Goal: Transaction & Acquisition: Purchase product/service

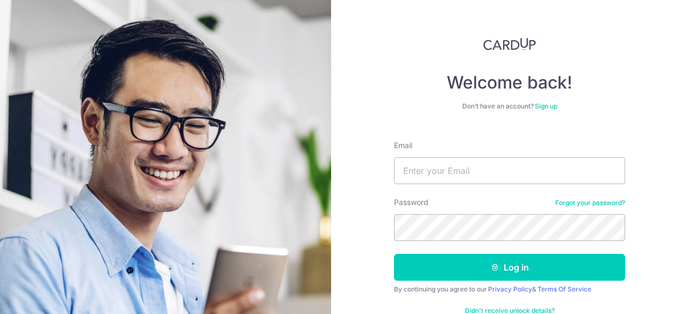
click at [489, 146] on div "Email" at bounding box center [509, 162] width 231 height 44
click at [481, 171] on input "Email" at bounding box center [509, 170] width 231 height 27
type input "cheong_jie_lin@hotmail.com"
click at [394, 254] on button "Log in" at bounding box center [509, 267] width 231 height 27
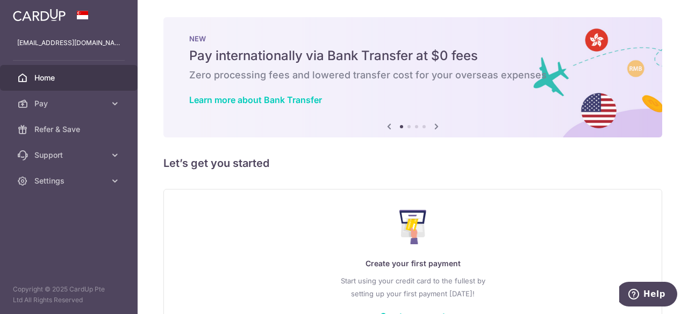
click at [328, 201] on div "Create your first payment Start using your credit card to the fullest by settin…" at bounding box center [412, 265] width 498 height 153
click at [100, 97] on link "Pay" at bounding box center [69, 104] width 138 height 26
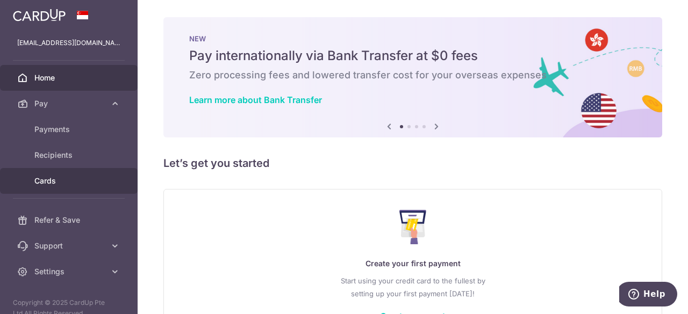
click at [73, 172] on link "Cards" at bounding box center [69, 181] width 138 height 26
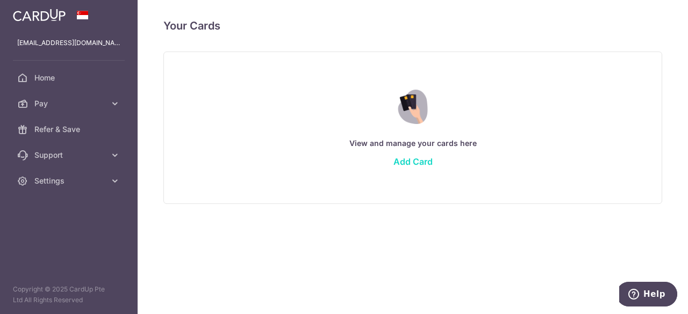
click at [406, 165] on link "Add Card" at bounding box center [412, 161] width 39 height 11
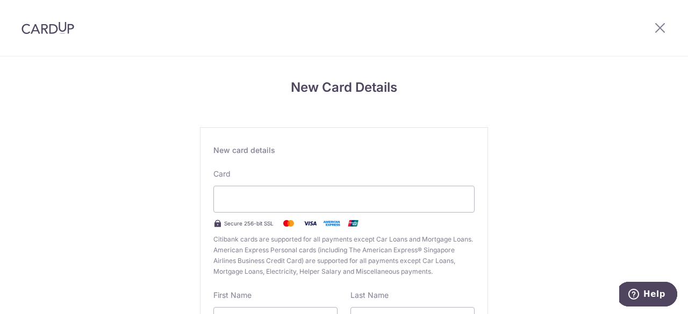
click at [301, 172] on div "Card Secure 256-bit SSL Citibank cards are supported for all payments except Ca…" at bounding box center [343, 223] width 261 height 108
click at [276, 146] on div "New card details" at bounding box center [343, 150] width 261 height 11
click at [248, 151] on div "New card details" at bounding box center [343, 150] width 261 height 11
click at [227, 152] on div "New card details" at bounding box center [343, 150] width 261 height 11
click at [279, 154] on div "New card details" at bounding box center [343, 150] width 261 height 11
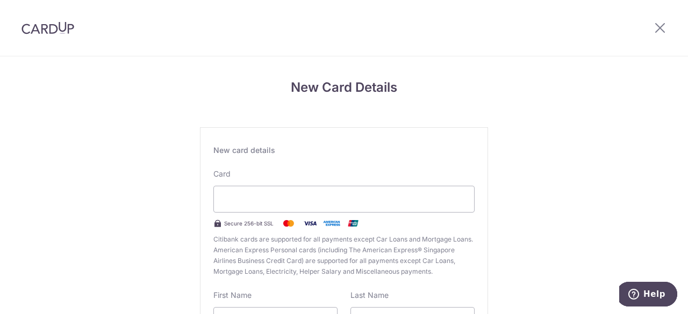
click at [286, 147] on div "New card details" at bounding box center [343, 150] width 261 height 11
click at [242, 144] on div "New card details Card Secure 256-bit SSL Citibank cards are supported for all p…" at bounding box center [344, 292] width 288 height 330
click at [236, 156] on div "New card details Card Secure 256-bit SSL Citibank cards are supported for all p…" at bounding box center [344, 292] width 288 height 330
click at [240, 151] on div "New card details" at bounding box center [343, 150] width 261 height 11
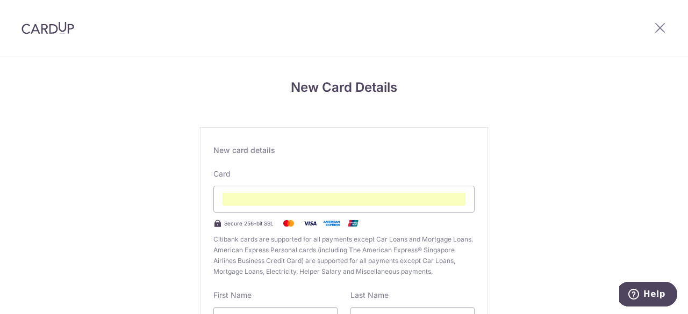
click at [242, 172] on div "Card Secure 256-bit SSL Citibank cards are supported for all payments except Ca…" at bounding box center [343, 223] width 261 height 108
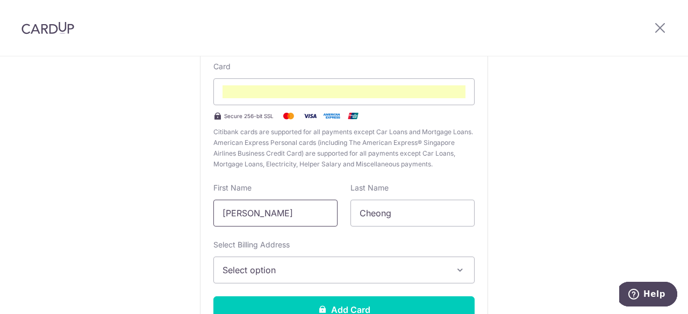
click at [258, 215] on input "[PERSON_NAME]" at bounding box center [275, 213] width 124 height 27
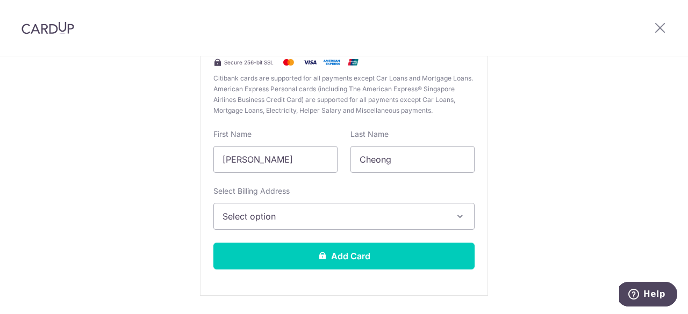
click at [532, 169] on div "New Card Details New card details Card Secure 256-bit SSL Citibank cards are su…" at bounding box center [344, 120] width 688 height 451
click at [297, 216] on span "Select option" at bounding box center [333, 216] width 223 height 13
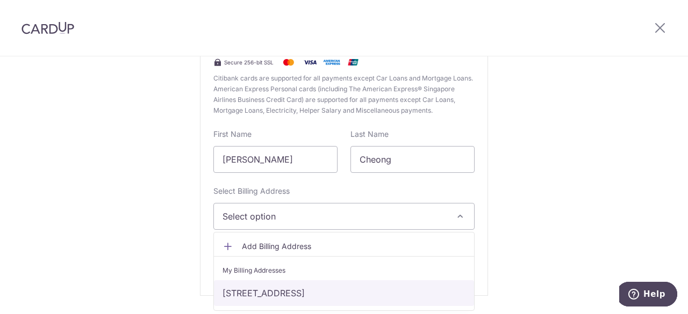
click at [304, 291] on link "[STREET_ADDRESS]" at bounding box center [344, 293] width 260 height 26
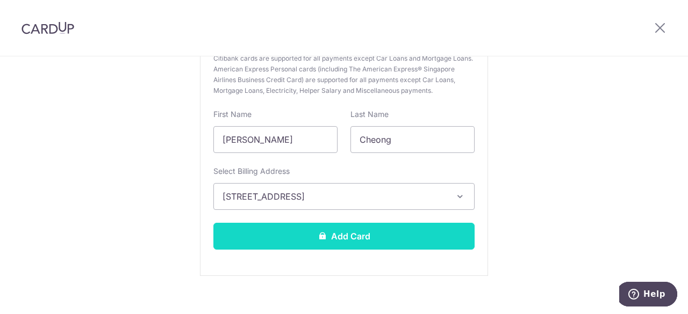
scroll to position [192, 0]
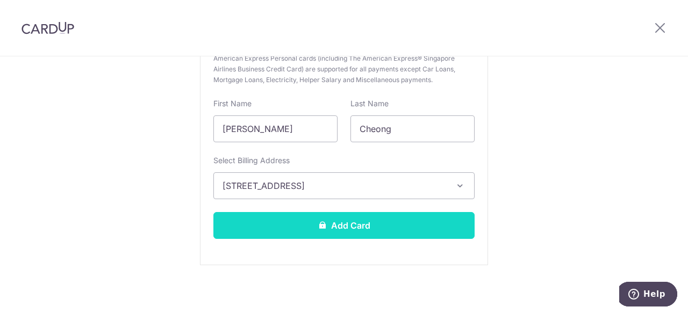
click at [364, 221] on button "Add Card" at bounding box center [343, 225] width 261 height 27
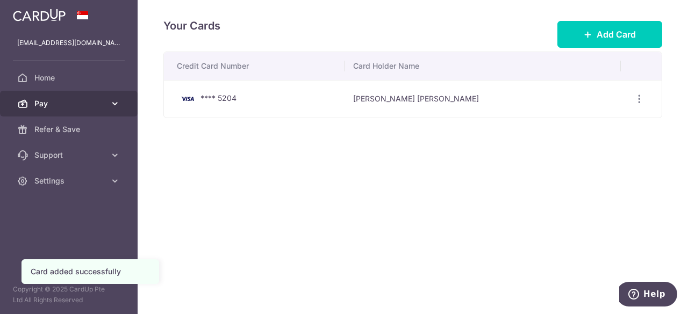
click at [101, 102] on span "Pay" at bounding box center [69, 103] width 71 height 11
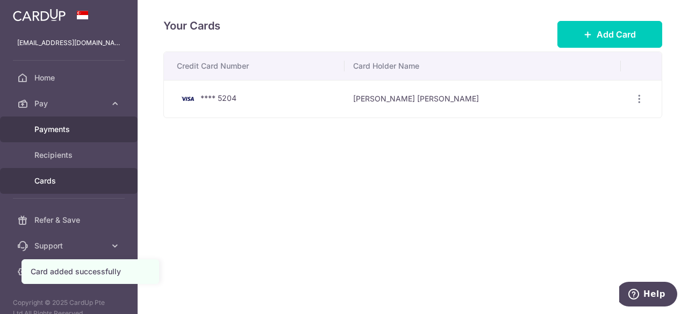
click at [82, 127] on span "Payments" at bounding box center [69, 129] width 71 height 11
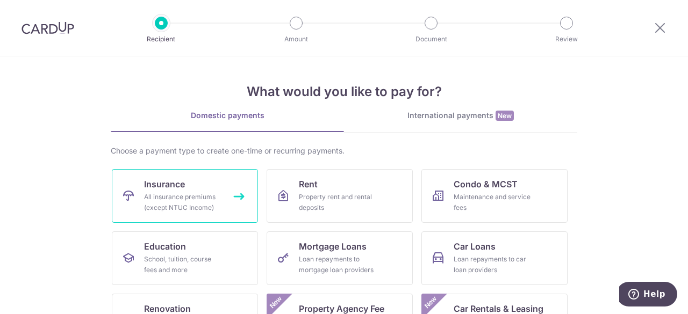
click at [173, 182] on span "Insurance" at bounding box center [164, 184] width 41 height 13
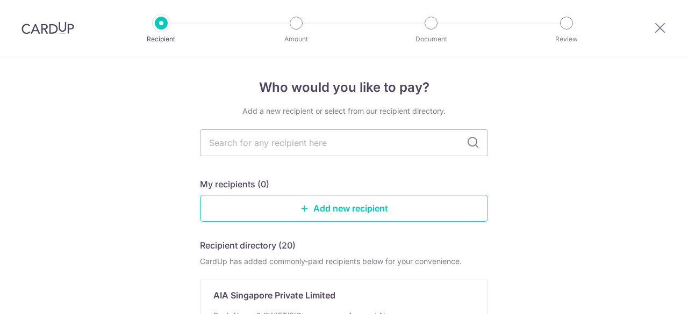
click at [247, 144] on input "text" at bounding box center [344, 142] width 288 height 27
type input "aia"
click at [484, 147] on input "aia" at bounding box center [344, 142] width 288 height 27
click at [419, 157] on div "Add a new recipient or select from our recipient directory. aia My recipients (…" at bounding box center [344, 264] width 288 height 316
drag, startPoint x: 389, startPoint y: 148, endPoint x: 177, endPoint y: 146, distance: 211.6
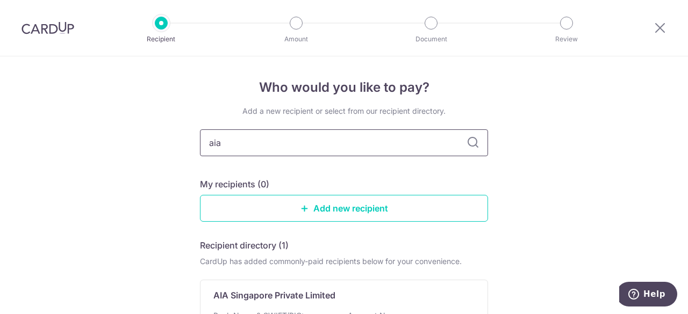
click at [169, 139] on div "Who would you like to pay? Add a new recipient or select from our recipient dir…" at bounding box center [344, 264] width 688 height 416
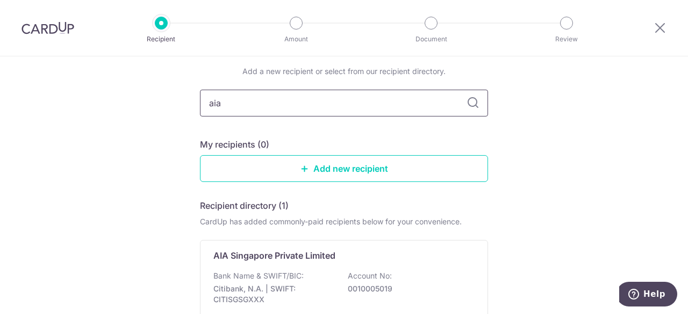
scroll to position [107, 0]
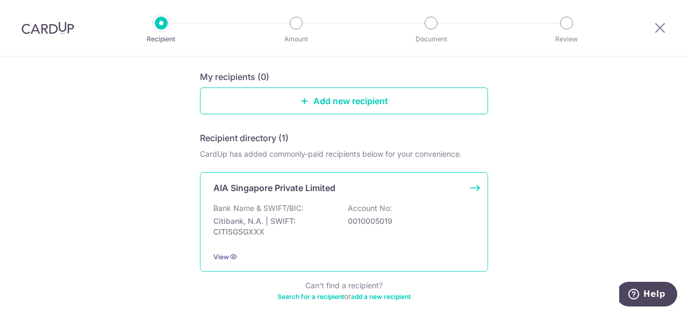
click at [295, 216] on p "Citibank, N.A. | SWIFT: CITISGSGXXX" at bounding box center [273, 226] width 120 height 21
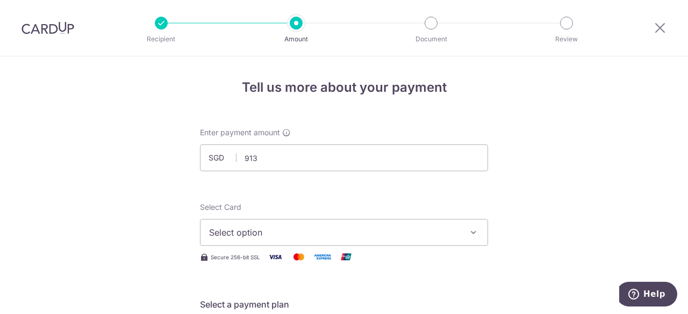
type input "913.00"
click at [269, 240] on button "Select option" at bounding box center [344, 232] width 288 height 27
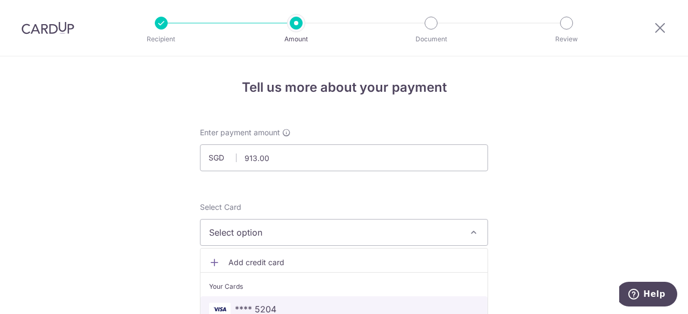
click at [278, 300] on link "**** 5204" at bounding box center [343, 309] width 287 height 26
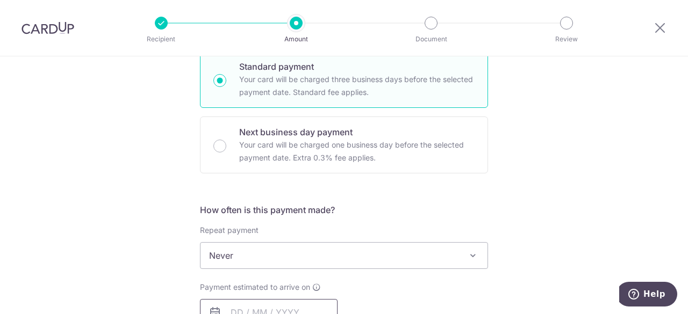
scroll to position [322, 0]
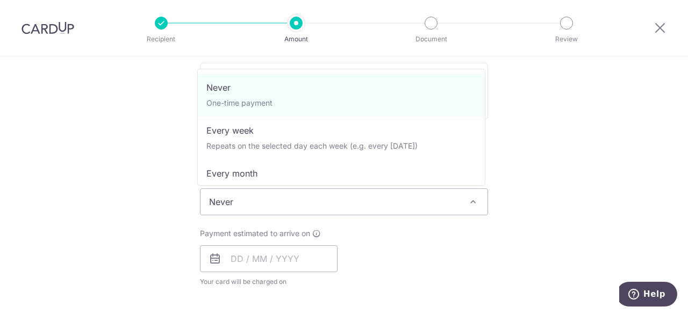
click at [271, 201] on span "Never" at bounding box center [343, 202] width 287 height 26
click at [267, 202] on span "Never" at bounding box center [343, 202] width 287 height 26
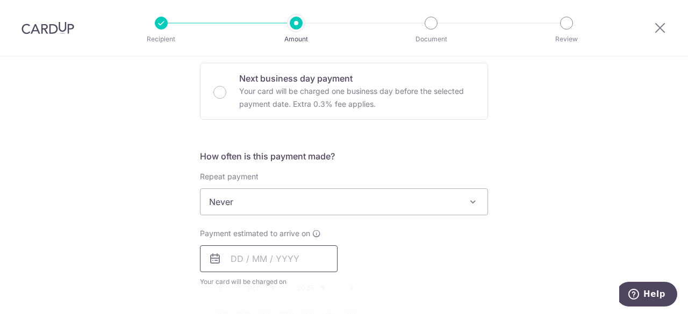
click at [259, 258] on input "text" at bounding box center [269, 258] width 138 height 27
click at [134, 255] on div "Tell us more about your payment Enter payment amount SGD 913.00 913.00 Select C…" at bounding box center [344, 220] width 688 height 972
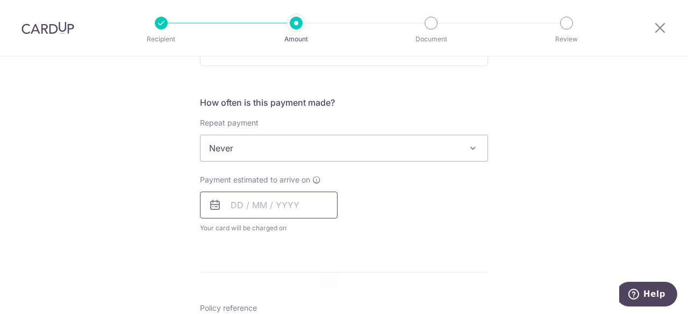
click at [284, 193] on input "text" at bounding box center [269, 205] width 138 height 27
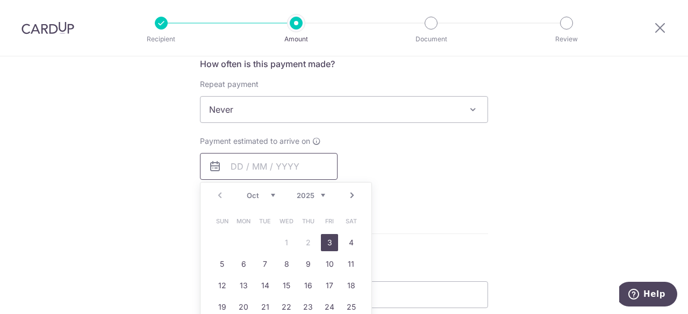
scroll to position [483, 0]
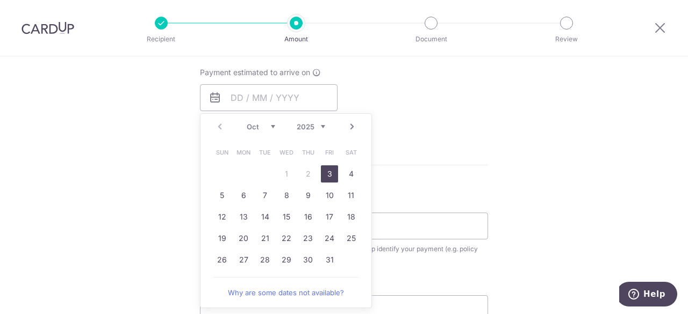
click at [327, 175] on link "3" at bounding box center [329, 173] width 17 height 17
type input "03/10/2025"
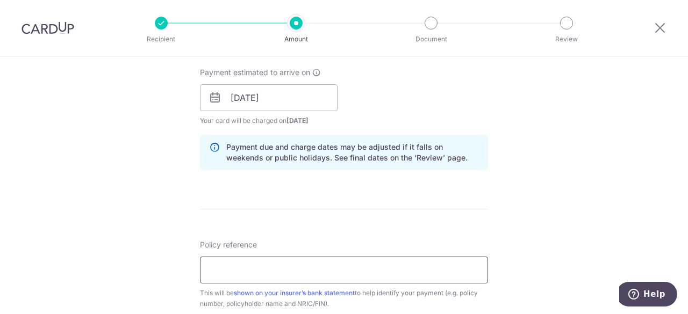
click at [267, 279] on input "Policy reference" at bounding box center [344, 270] width 288 height 27
type input "l"
type input "L"
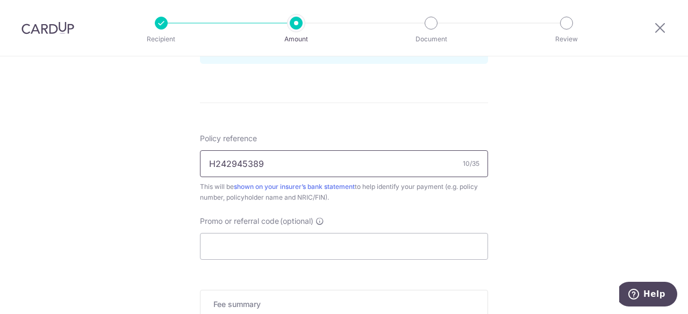
scroll to position [591, 0]
type input "H242945389"
click at [275, 253] on input "Promo or referral code (optional)" at bounding box center [344, 245] width 288 height 27
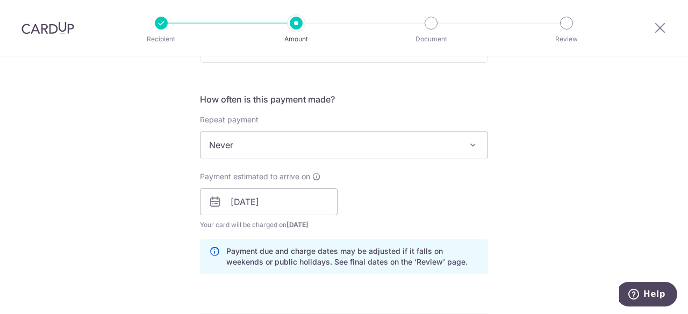
scroll to position [3, 0]
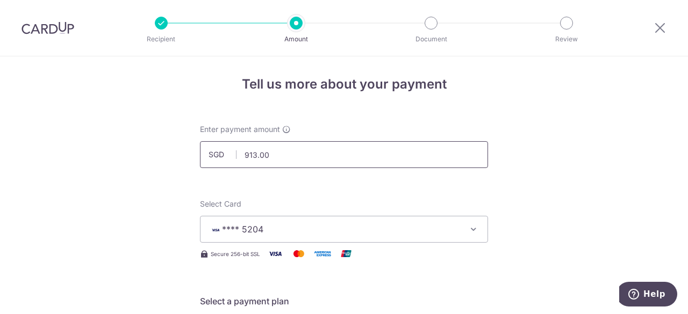
drag, startPoint x: 240, startPoint y: 152, endPoint x: 175, endPoint y: 142, distance: 65.2
click at [300, 155] on input "text" at bounding box center [344, 154] width 288 height 27
type input "1245.94"
type input "1,245.94"
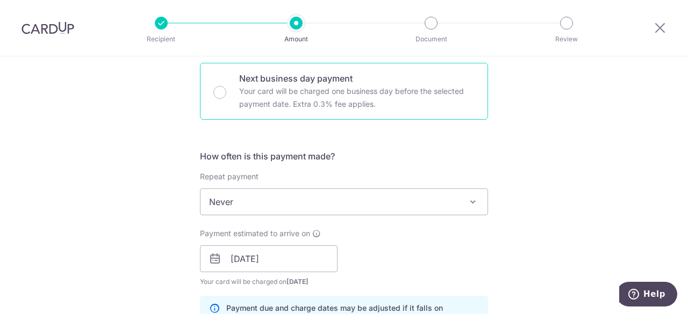
scroll to position [645, 0]
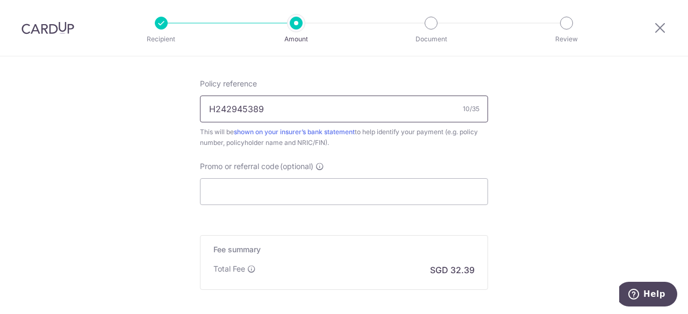
drag, startPoint x: 177, startPoint y: 106, endPoint x: 134, endPoint y: 92, distance: 45.0
type input "E242945389"
drag, startPoint x: 308, startPoint y: 158, endPoint x: 308, endPoint y: 173, distance: 15.6
click at [308, 159] on div "Policy reference E242945389 10/35 This will be shown on your insurer’s bank sta…" at bounding box center [344, 141] width 288 height 127
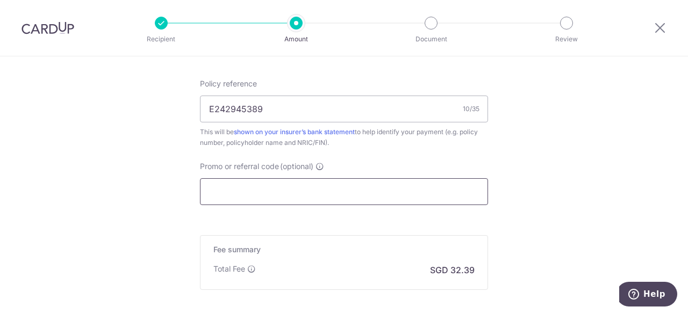
click at [308, 176] on div "Promo or referral code (optional) The discounted fee will be shown on the revie…" at bounding box center [344, 183] width 288 height 44
click at [305, 189] on input "Promo or referral code (optional)" at bounding box center [344, 191] width 288 height 27
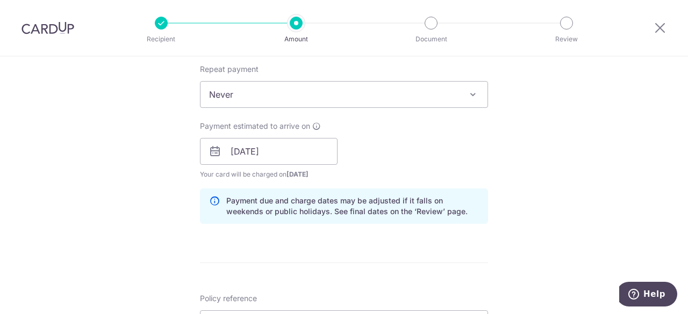
scroll to position [752, 0]
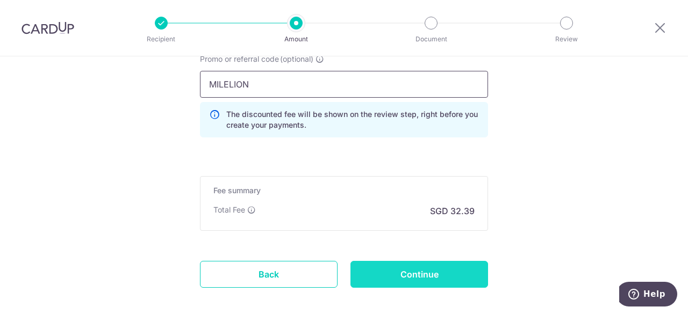
type input "MILELION"
click at [407, 271] on input "Continue" at bounding box center [419, 274] width 138 height 27
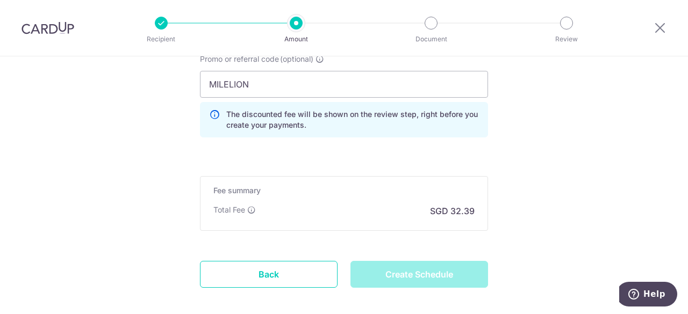
type input "Create Schedule"
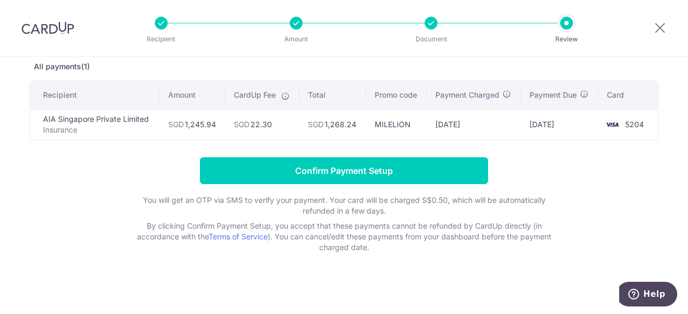
scroll to position [58, 0]
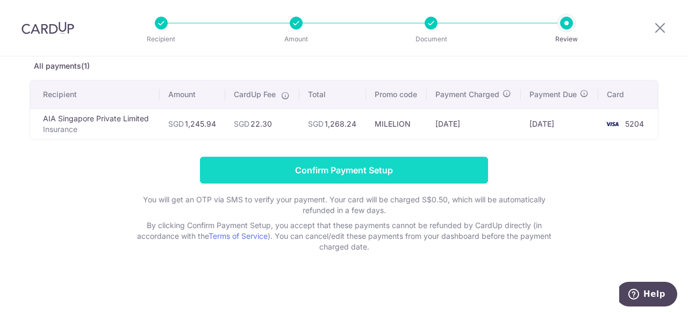
click at [350, 160] on input "Confirm Payment Setup" at bounding box center [344, 170] width 288 height 27
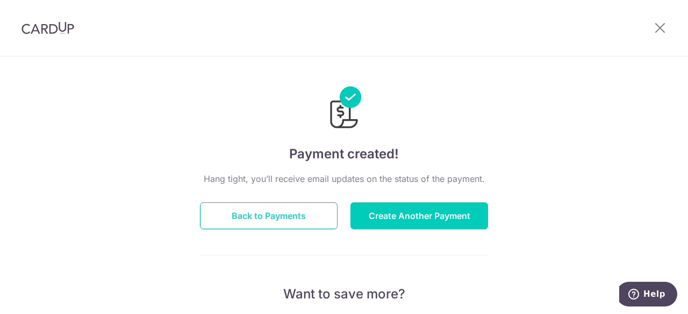
click at [313, 225] on button "Back to Payments" at bounding box center [269, 215] width 138 height 27
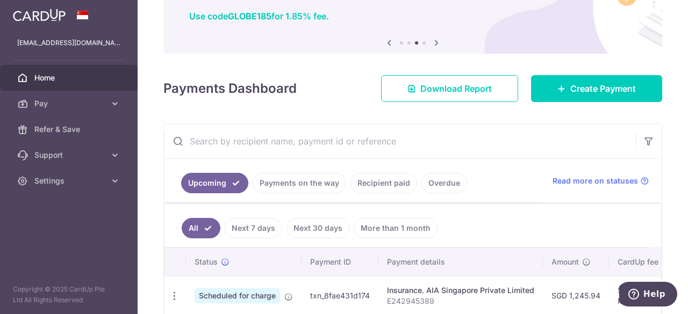
scroll to position [107, 0]
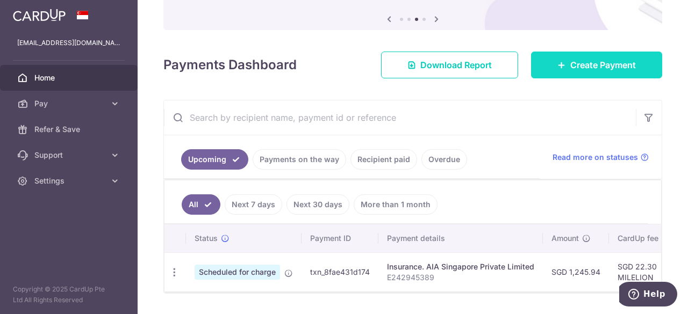
click at [595, 65] on span "Create Payment" at bounding box center [603, 65] width 66 height 13
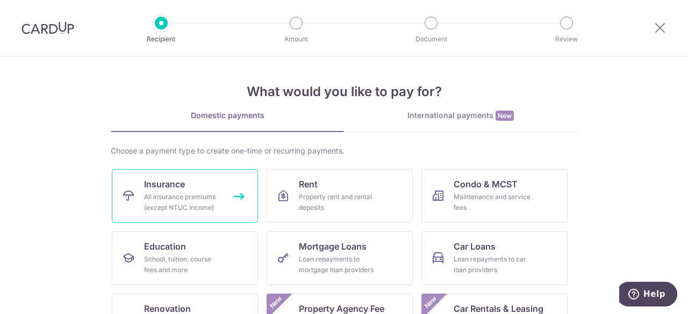
click at [202, 199] on div "All insurance premiums (except NTUC Income)" at bounding box center [182, 202] width 77 height 21
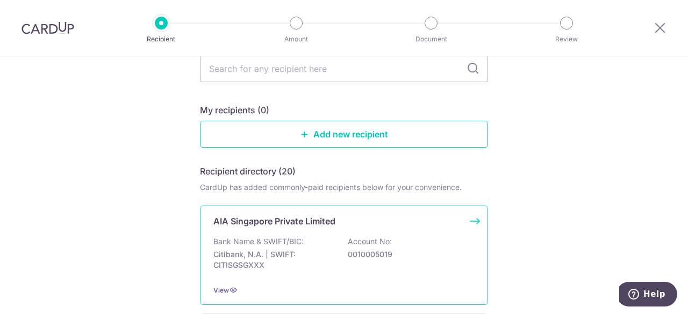
scroll to position [107, 0]
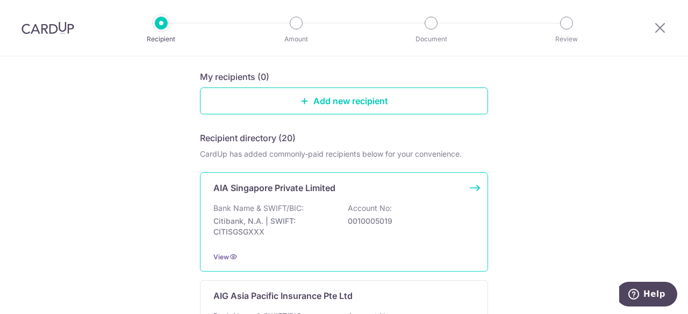
click at [325, 190] on p "AIA Singapore Private Limited" at bounding box center [274, 188] width 122 height 13
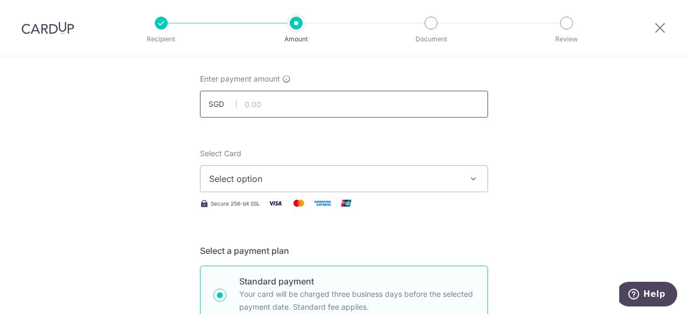
drag, startPoint x: 0, startPoint y: 0, endPoint x: 319, endPoint y: 107, distance: 336.1
click at [319, 107] on input "text" at bounding box center [344, 104] width 288 height 27
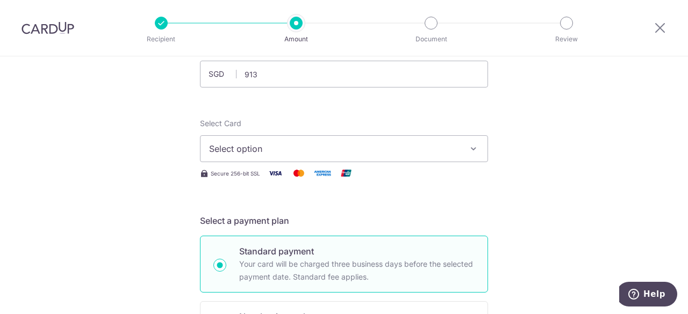
type input "913.00"
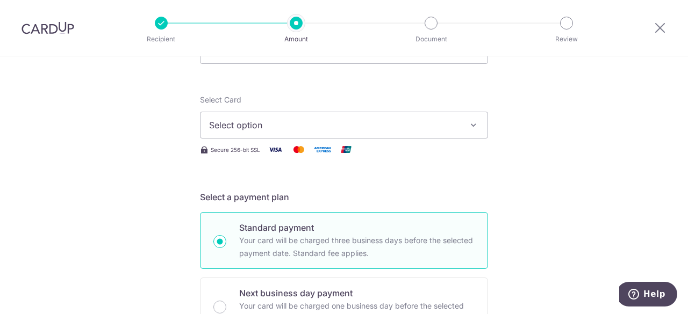
click at [259, 133] on button "Select option" at bounding box center [344, 125] width 288 height 27
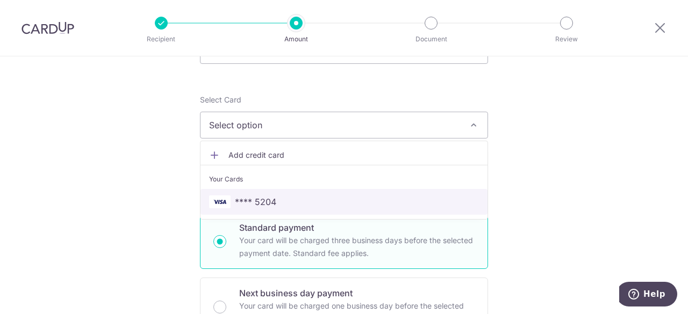
click at [265, 198] on span "**** 5204" at bounding box center [255, 202] width 41 height 13
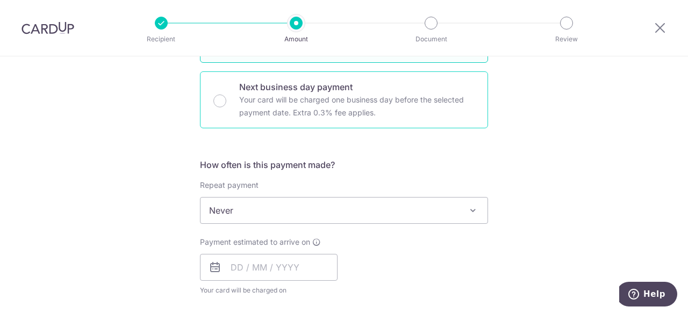
scroll to position [376, 0]
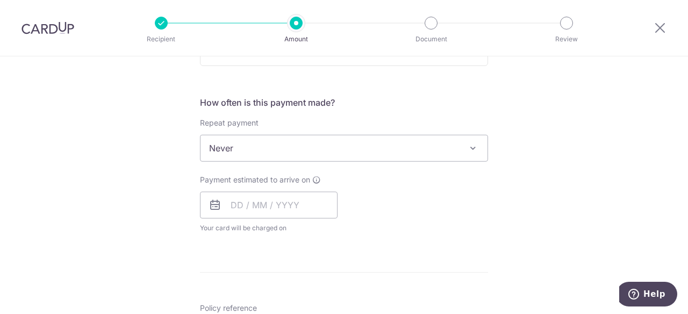
click at [278, 153] on span "Never" at bounding box center [343, 148] width 287 height 26
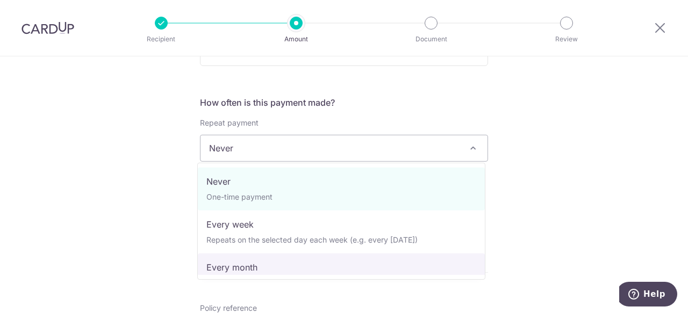
click at [92, 242] on div "Tell us more about your payment Enter payment amount SGD 913.00 913.00 Select C…" at bounding box center [344, 166] width 688 height 972
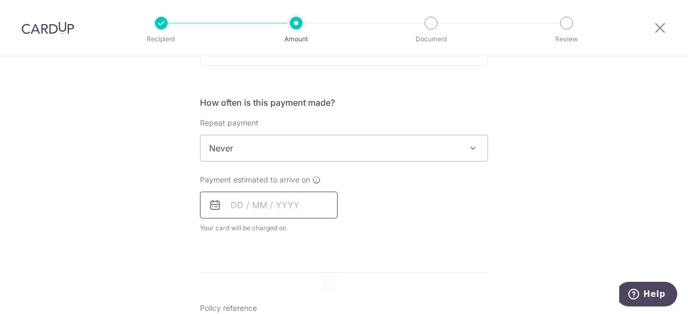
drag, startPoint x: 258, startPoint y: 205, endPoint x: 268, endPoint y: 202, distance: 10.6
click at [258, 205] on input "text" at bounding box center [269, 205] width 138 height 27
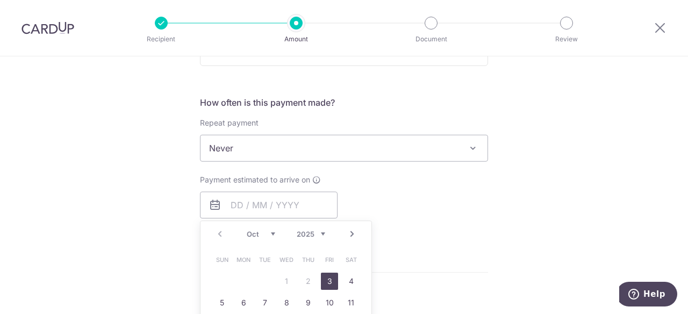
click at [323, 283] on link "3" at bounding box center [329, 281] width 17 height 17
type input "03/10/2025"
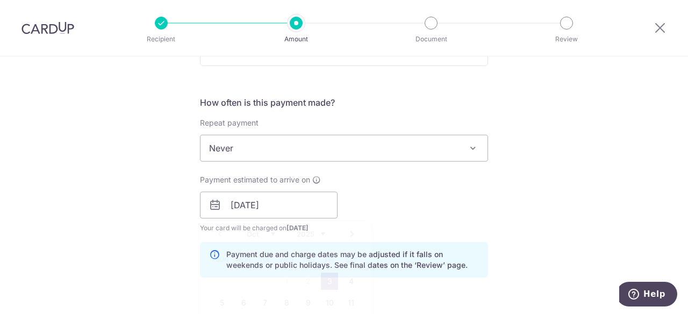
scroll to position [537, 0]
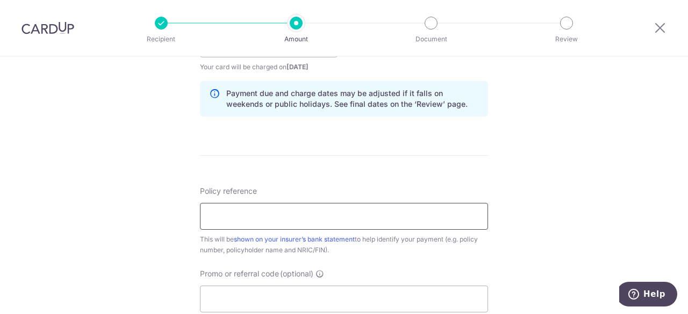
click at [319, 212] on input "Policy reference" at bounding box center [344, 216] width 288 height 27
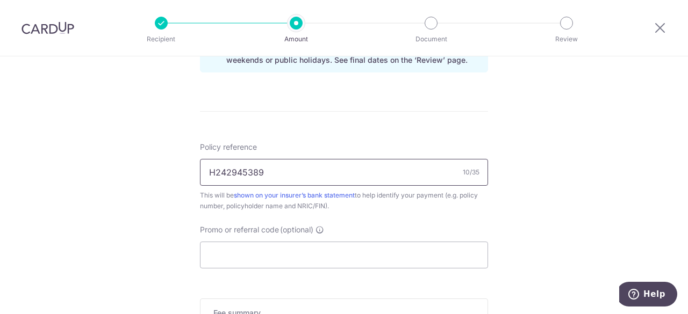
scroll to position [645, 0]
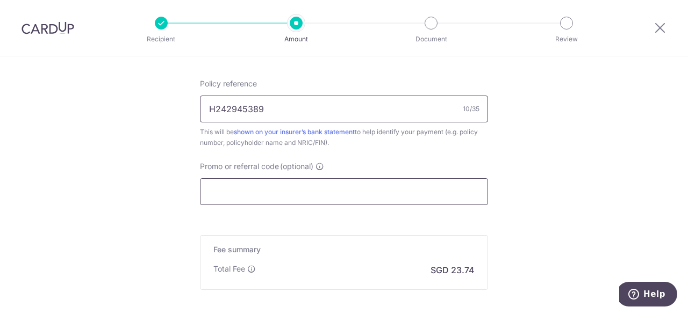
type input "H242945389"
click at [332, 198] on input "Promo or referral code (optional)" at bounding box center [344, 191] width 288 height 27
paste input "OFF225"
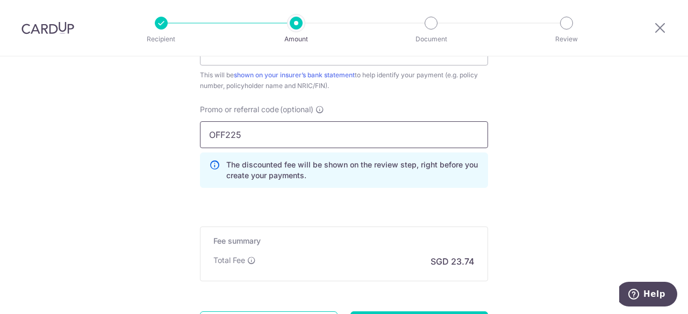
scroll to position [752, 0]
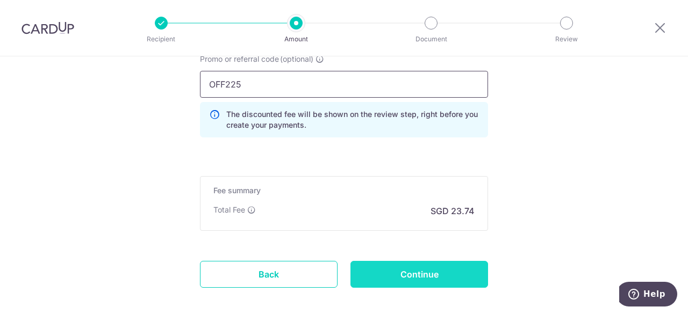
type input "OFF225"
click at [437, 277] on input "Continue" at bounding box center [419, 274] width 138 height 27
type input "Create Schedule"
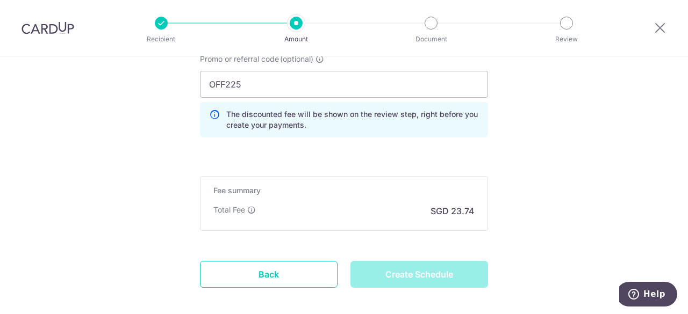
scroll to position [803, 0]
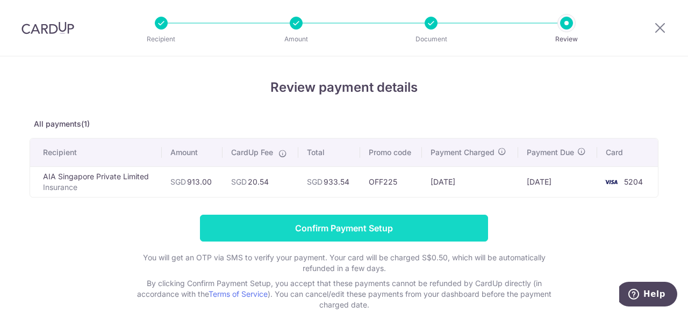
click at [317, 228] on input "Confirm Payment Setup" at bounding box center [344, 228] width 288 height 27
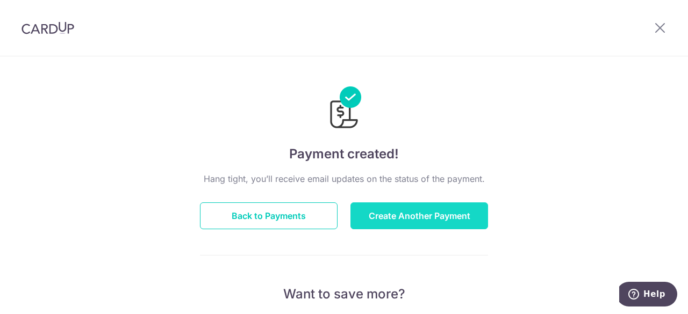
click at [418, 215] on button "Create Another Payment" at bounding box center [419, 215] width 138 height 27
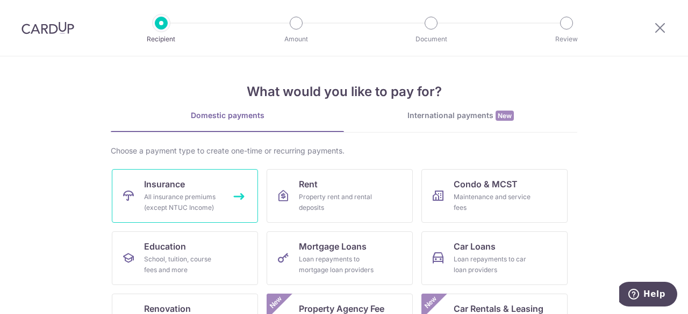
click at [188, 204] on div "All insurance premiums (except NTUC Income)" at bounding box center [182, 202] width 77 height 21
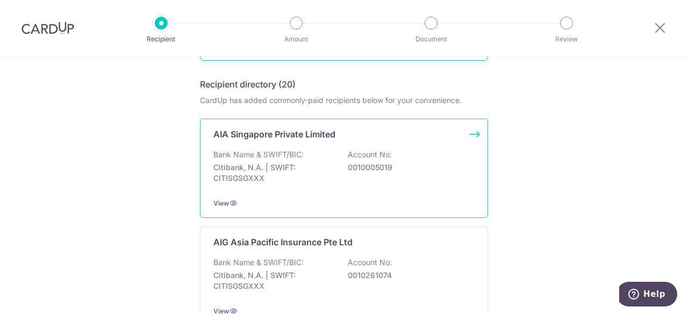
click at [272, 155] on p "Bank Name & SWIFT/BIC:" at bounding box center [258, 154] width 90 height 11
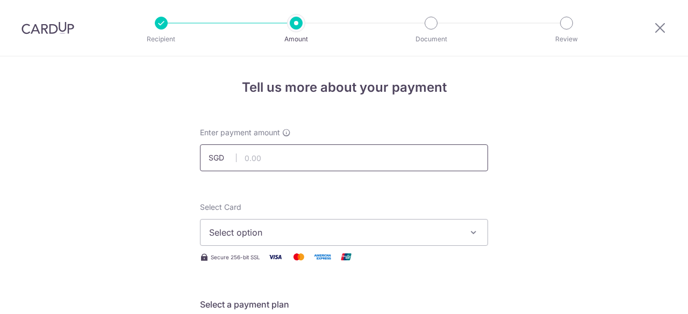
drag, startPoint x: 0, startPoint y: 0, endPoint x: 287, endPoint y: 111, distance: 307.6
click at [287, 144] on input "text" at bounding box center [344, 157] width 288 height 27
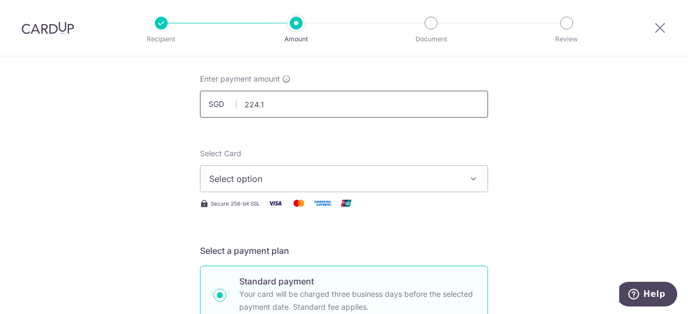
type input "224.11"
click at [235, 178] on span "Select option" at bounding box center [334, 178] width 250 height 13
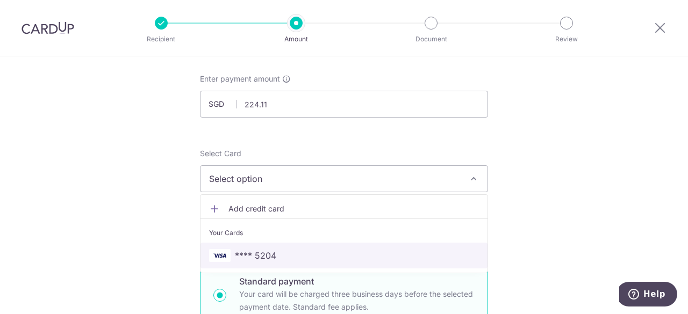
click at [274, 245] on link "**** 5204" at bounding box center [343, 256] width 287 height 26
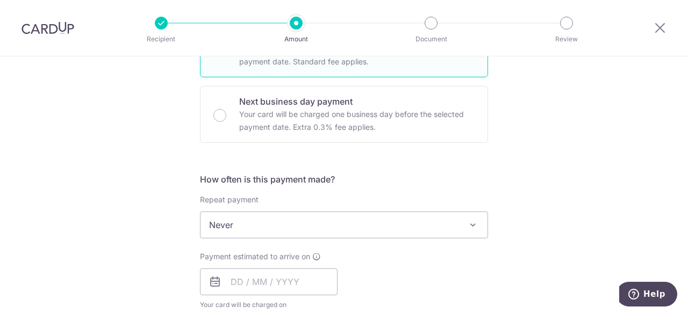
scroll to position [322, 0]
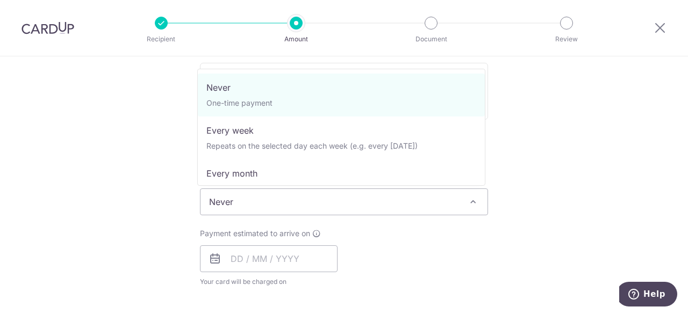
click at [290, 202] on span "Never" at bounding box center [343, 202] width 287 height 26
click at [149, 237] on div "Tell us more about your payment Enter payment amount SGD 224.11 224.11 Select C…" at bounding box center [344, 220] width 688 height 972
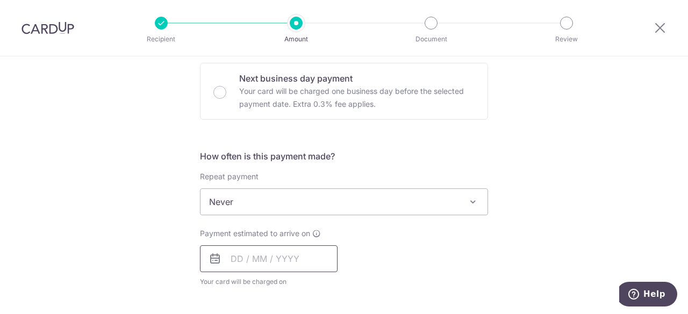
click at [281, 262] on input "text" at bounding box center [269, 258] width 138 height 27
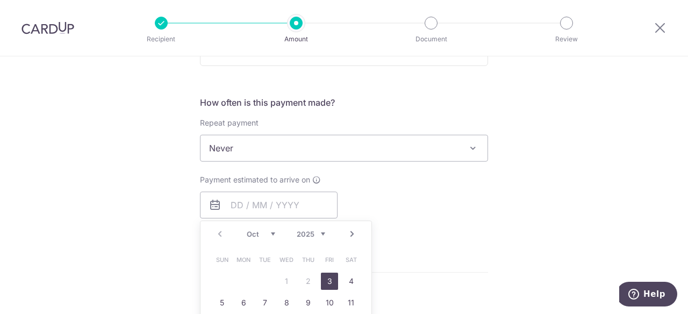
click at [323, 281] on link "3" at bounding box center [329, 281] width 17 height 17
type input "[DATE]"
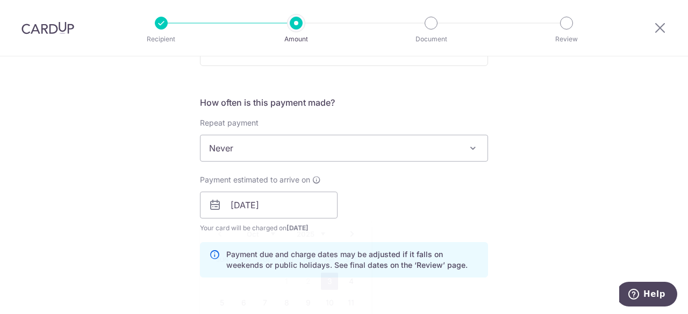
scroll to position [537, 0]
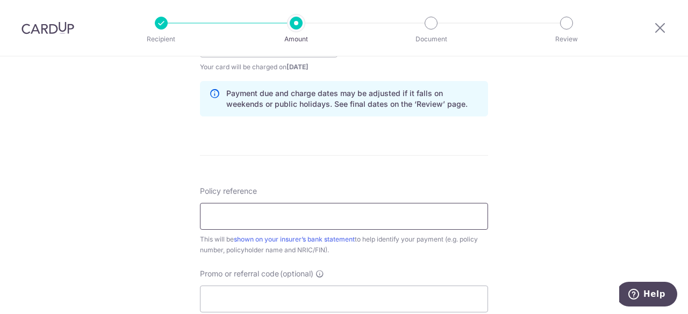
click at [328, 219] on input "Policy reference" at bounding box center [344, 216] width 288 height 27
drag, startPoint x: 225, startPoint y: 218, endPoint x: 234, endPoint y: 216, distance: 9.3
click at [234, 216] on input "P565792785" at bounding box center [344, 216] width 288 height 27
drag, startPoint x: 238, startPoint y: 215, endPoint x: 272, endPoint y: 216, distance: 33.9
click at [270, 216] on input "P565792785" at bounding box center [344, 216] width 288 height 27
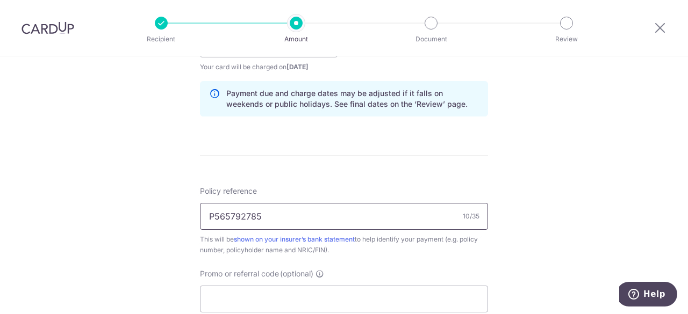
click at [300, 220] on input "P565792785" at bounding box center [344, 216] width 288 height 27
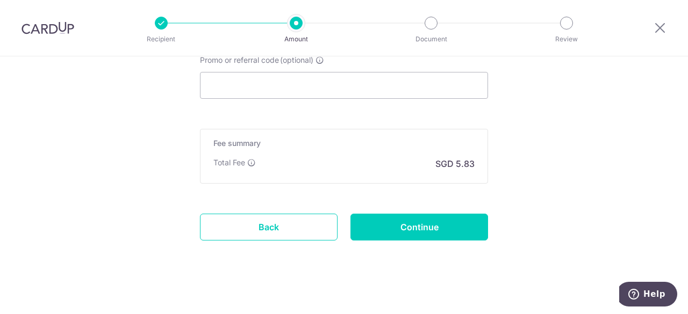
scroll to position [752, 0]
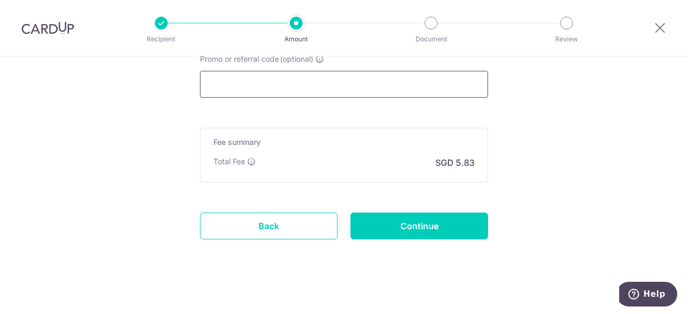
type input "P565792785"
click at [323, 82] on input "Promo or referral code (optional)" at bounding box center [344, 84] width 288 height 27
paste input "OFF225"
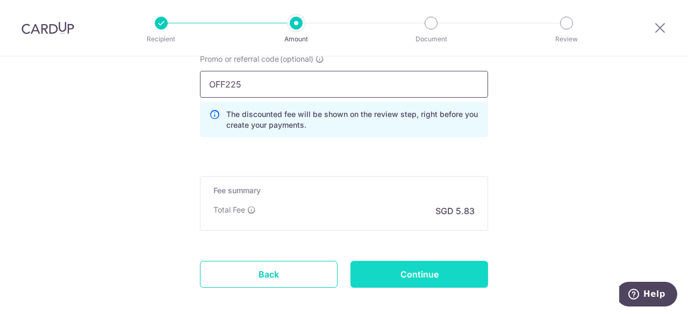
type input "OFF225"
click at [405, 274] on input "Continue" at bounding box center [419, 274] width 138 height 27
type input "Create Schedule"
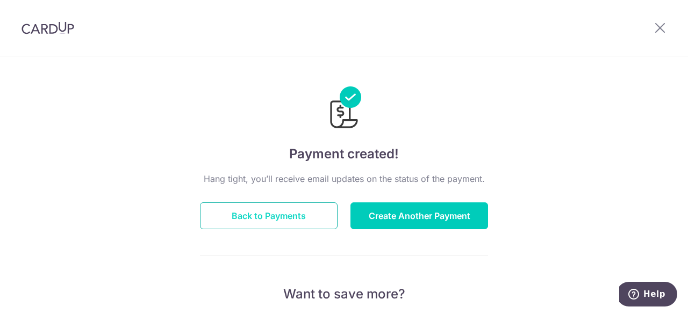
click at [279, 218] on button "Back to Payments" at bounding box center [269, 215] width 138 height 27
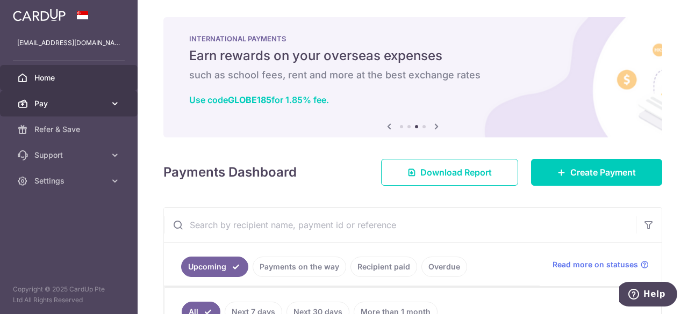
click at [122, 95] on link "Pay" at bounding box center [69, 104] width 138 height 26
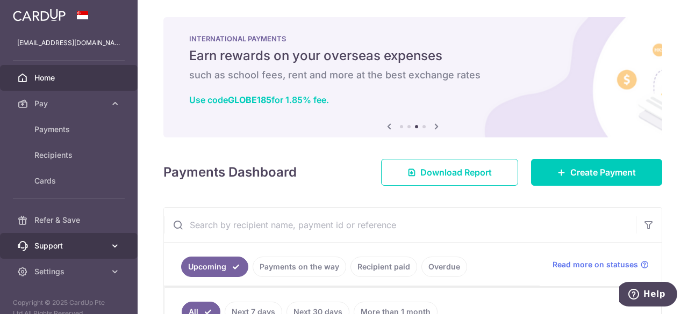
click at [110, 244] on icon at bounding box center [115, 246] width 11 height 11
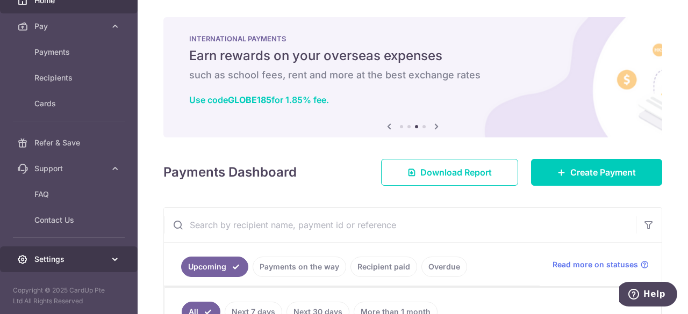
click at [110, 262] on icon at bounding box center [115, 259] width 11 height 11
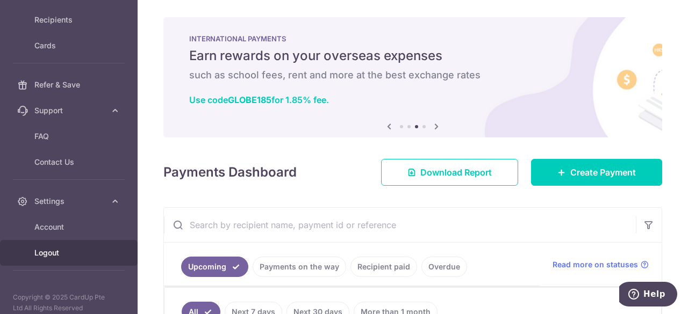
scroll to position [138, 0]
click at [71, 250] on span "Logout" at bounding box center [69, 250] width 71 height 11
